Goal: Transaction & Acquisition: Download file/media

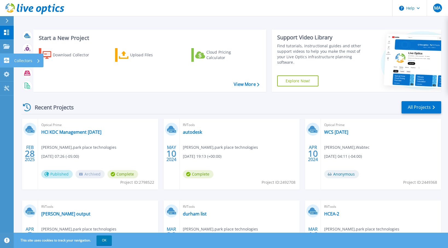
click at [6, 60] on icon at bounding box center [6, 60] width 5 height 5
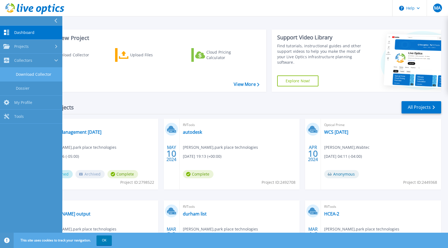
click at [31, 73] on link "Download Collector" at bounding box center [31, 75] width 62 height 14
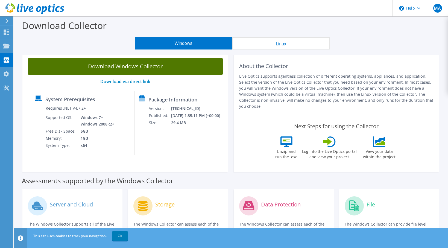
click at [124, 66] on link "Download Windows Collector" at bounding box center [125, 66] width 195 height 16
